Goal: Task Accomplishment & Management: Manage account settings

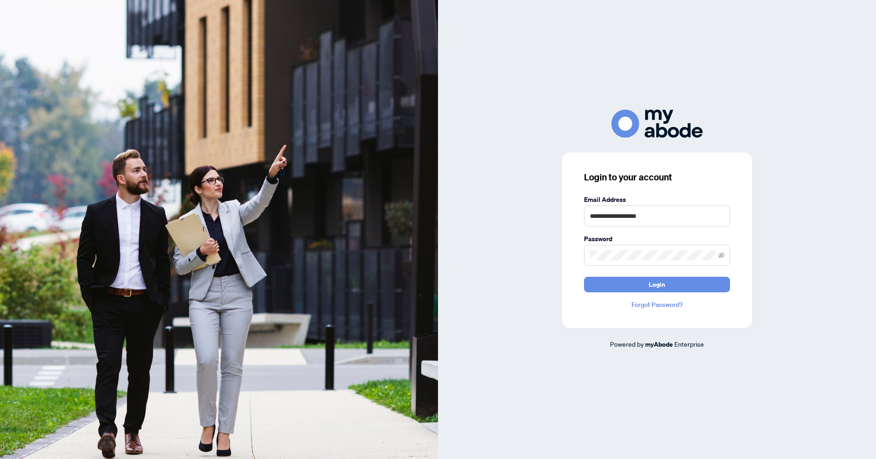
click at [666, 226] on form "**********" at bounding box center [657, 243] width 146 height 98
click at [665, 219] on input "**********" at bounding box center [657, 215] width 146 height 21
type input "**********"
click at [645, 284] on button "Login" at bounding box center [657, 285] width 146 height 16
